Goal: Task Accomplishment & Management: Use online tool/utility

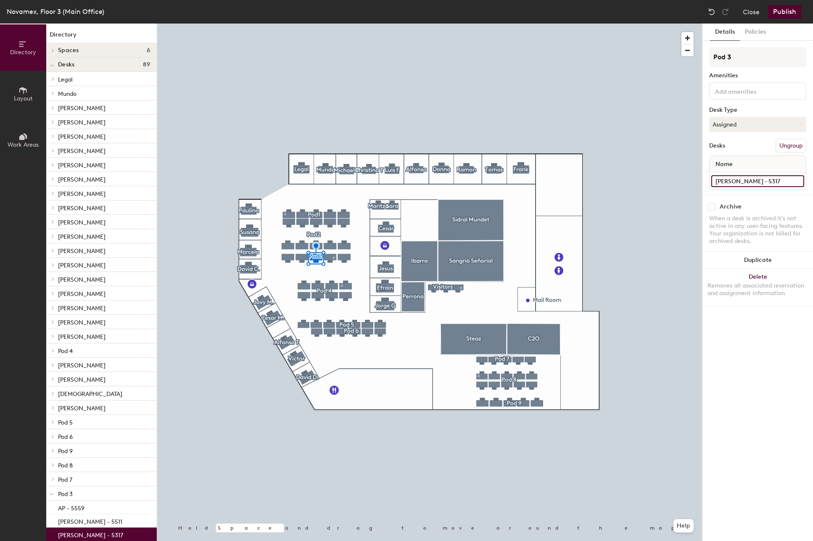
click at [738, 184] on input "[PERSON_NAME] - 5317" at bounding box center [757, 181] width 93 height 12
click at [732, 181] on input "[PERSON_NAME] - 5317" at bounding box center [757, 181] width 93 height 12
click at [701, 181] on div "Directory Layout Work Areas Directory Spaces 6 C2O [PERSON_NAME] Perrona Sangri…" at bounding box center [406, 282] width 813 height 517
type input "[PERSON_NAME] - 5317"
click at [778, 12] on button "Publish" at bounding box center [784, 11] width 33 height 13
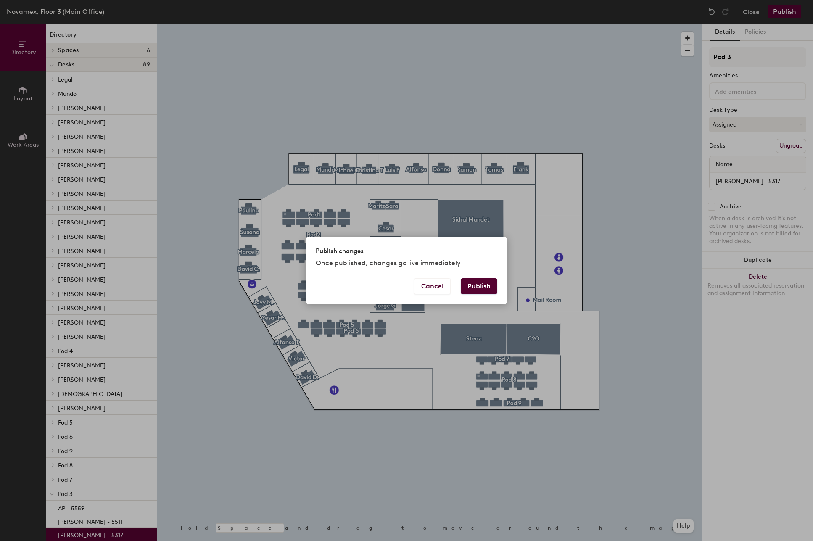
click at [469, 297] on div "Cancel Publish" at bounding box center [407, 291] width 202 height 26
click at [473, 289] on button "Publish" at bounding box center [479, 286] width 37 height 16
